Goal: Complete application form

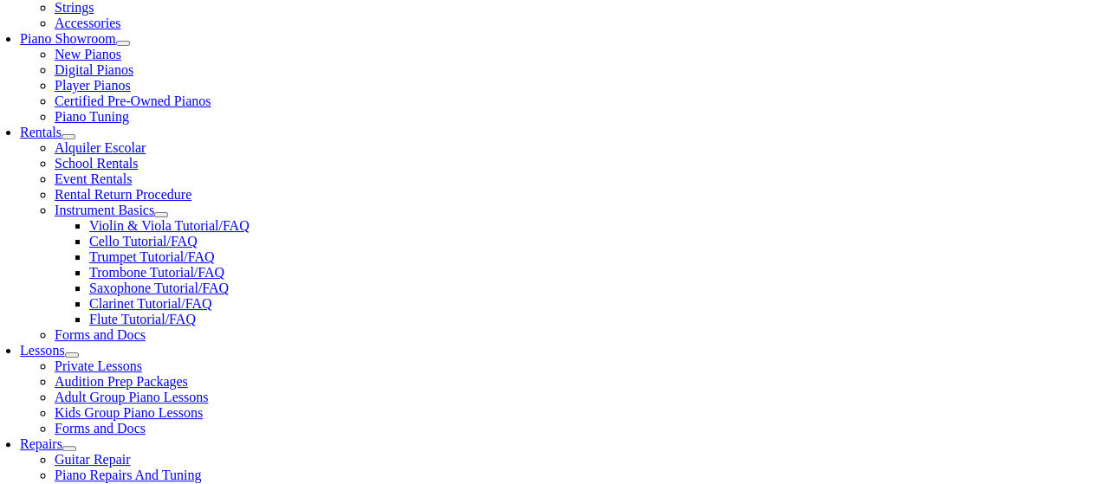
scroll to position [521, 0]
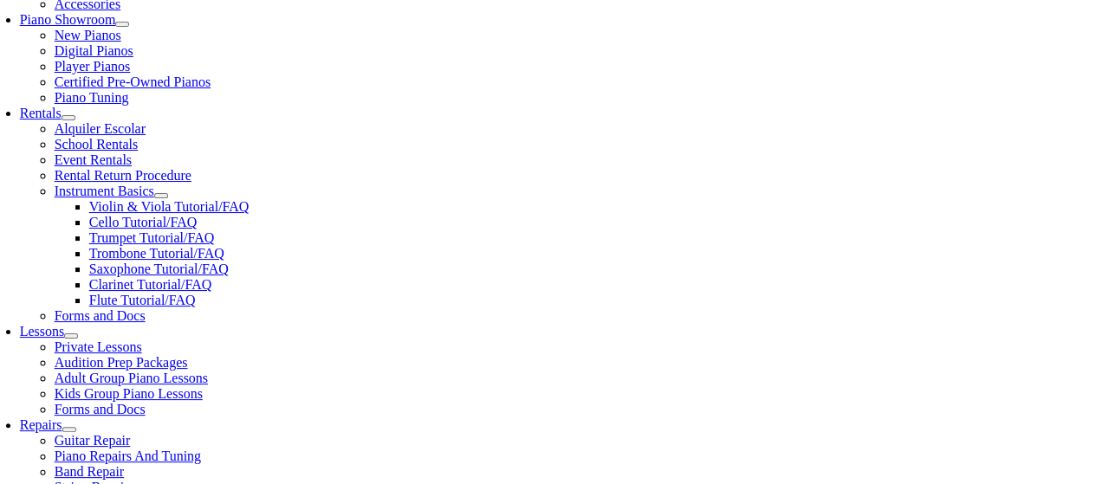
scroll to position [22, 0]
